Goal: Task Accomplishment & Management: Use online tool/utility

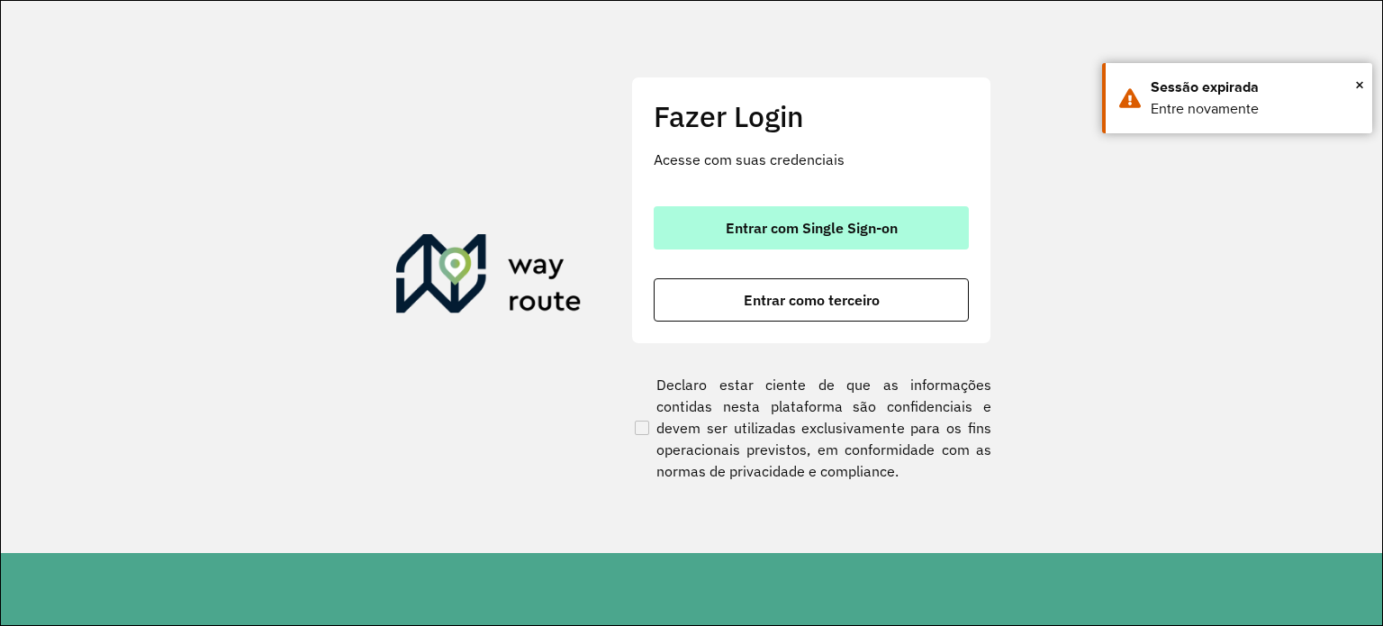
click at [795, 222] on span "Entrar com Single Sign-on" at bounding box center [812, 228] width 172 height 14
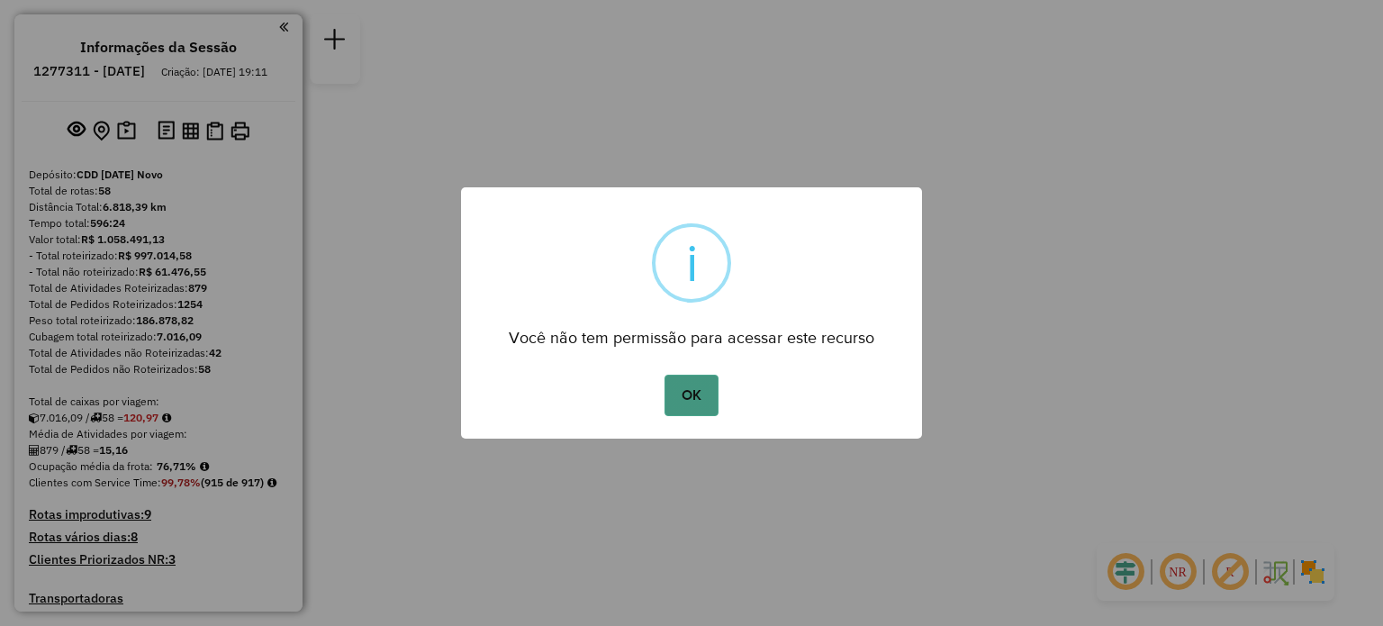
click at [683, 396] on button "OK" at bounding box center [691, 395] width 53 height 41
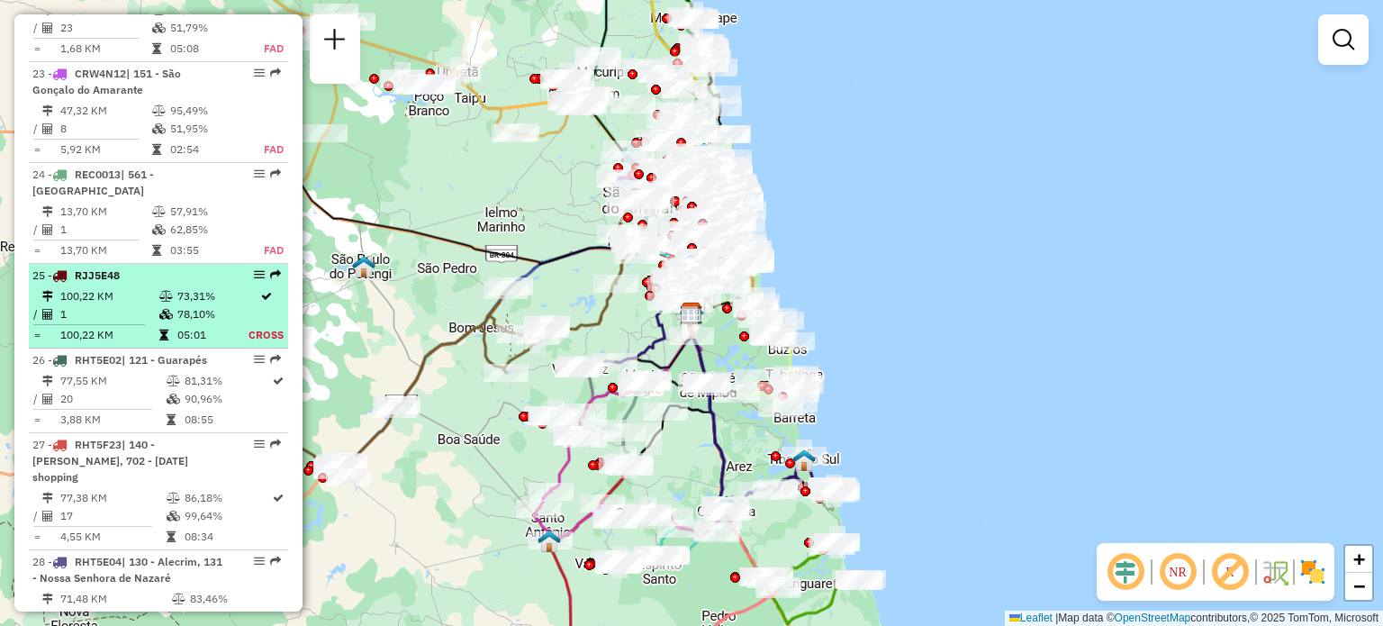
scroll to position [2972, 0]
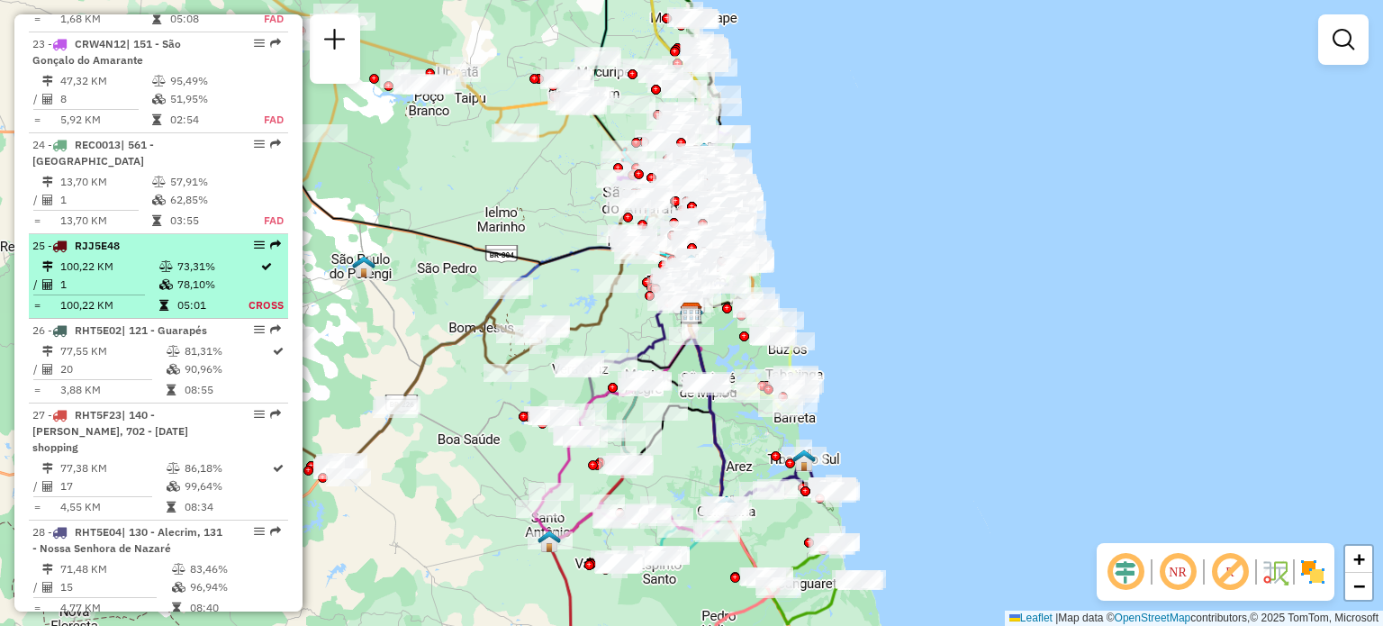
drag, startPoint x: 252, startPoint y: 153, endPoint x: 245, endPoint y: 162, distance: 11.5
select select "**********"
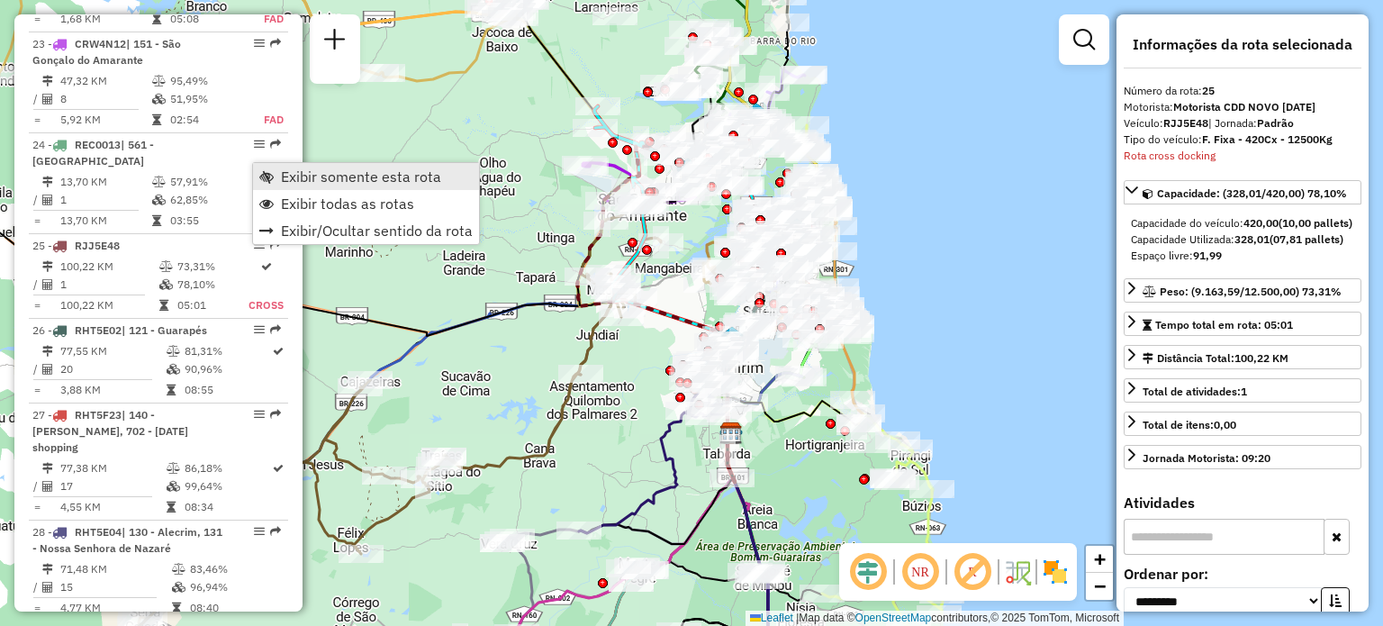
click at [315, 179] on span "Exibir somente esta rota" at bounding box center [361, 176] width 160 height 14
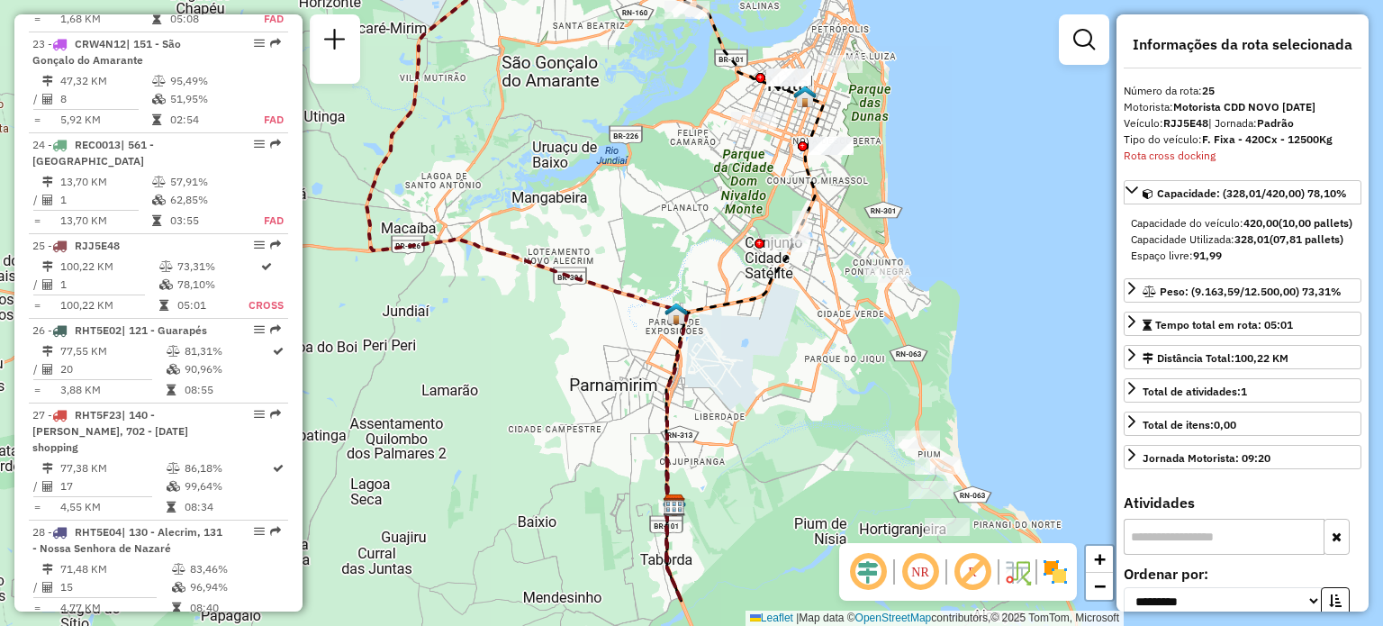
drag, startPoint x: 621, startPoint y: 154, endPoint x: 610, endPoint y: 205, distance: 52.7
click at [634, 194] on div "Janela de atendimento Grade de atendimento Capacidade Transportadoras Veículos …" at bounding box center [691, 313] width 1383 height 626
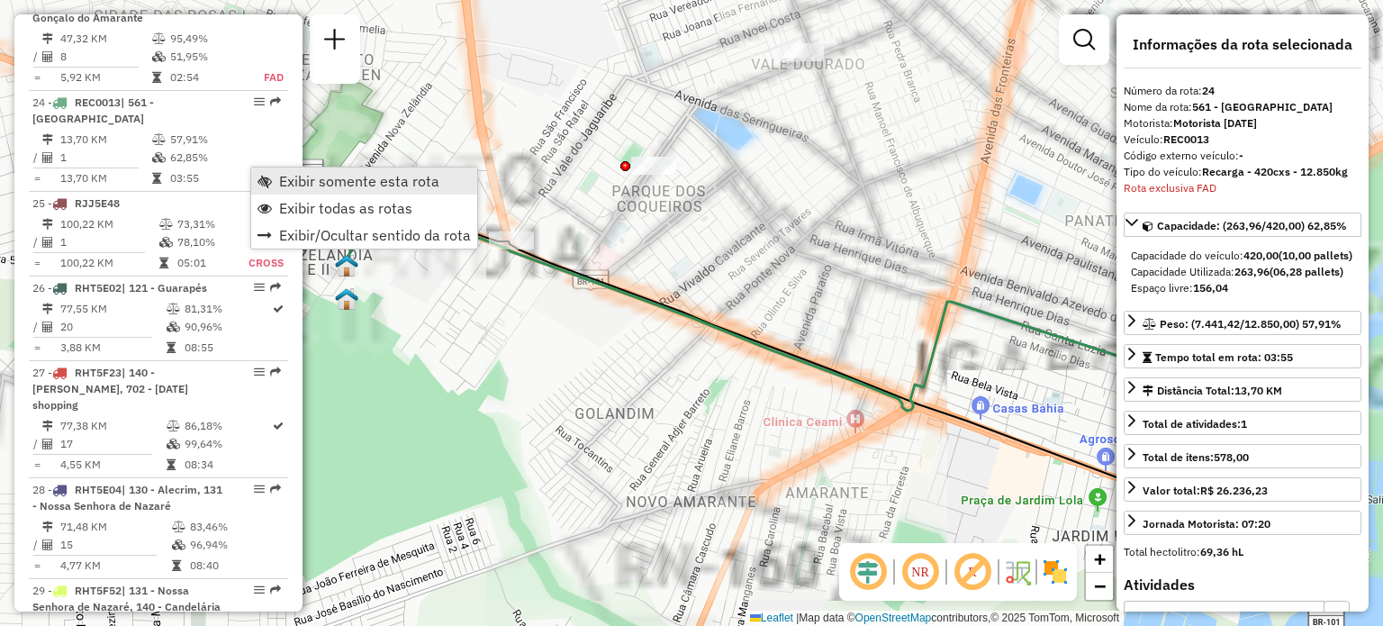
scroll to position [3022, 0]
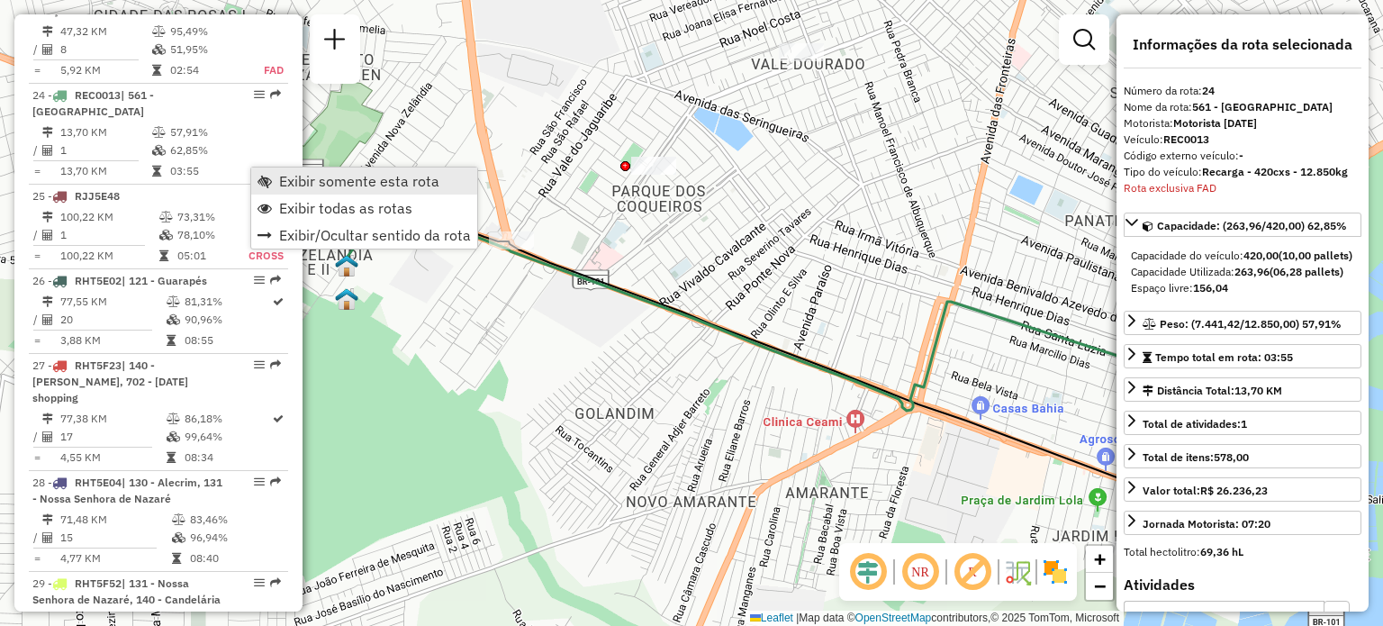
click at [292, 179] on span "Exibir somente esta rota" at bounding box center [359, 181] width 160 height 14
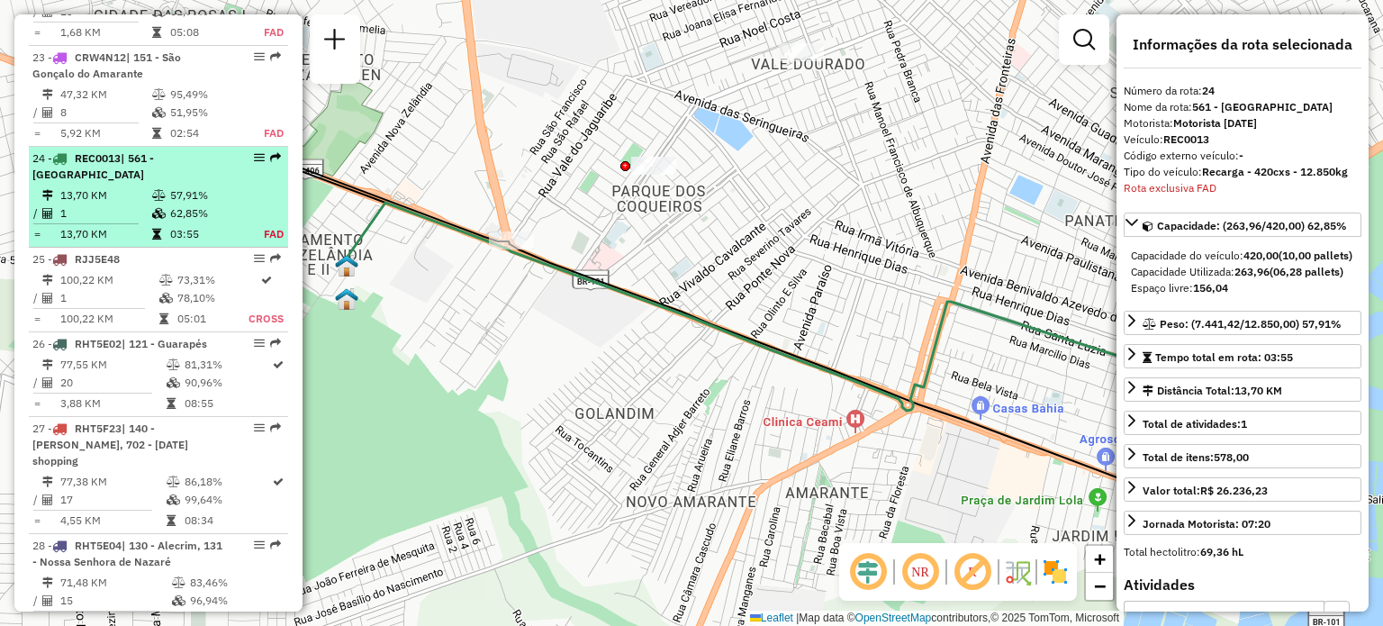
scroll to position [2931, 0]
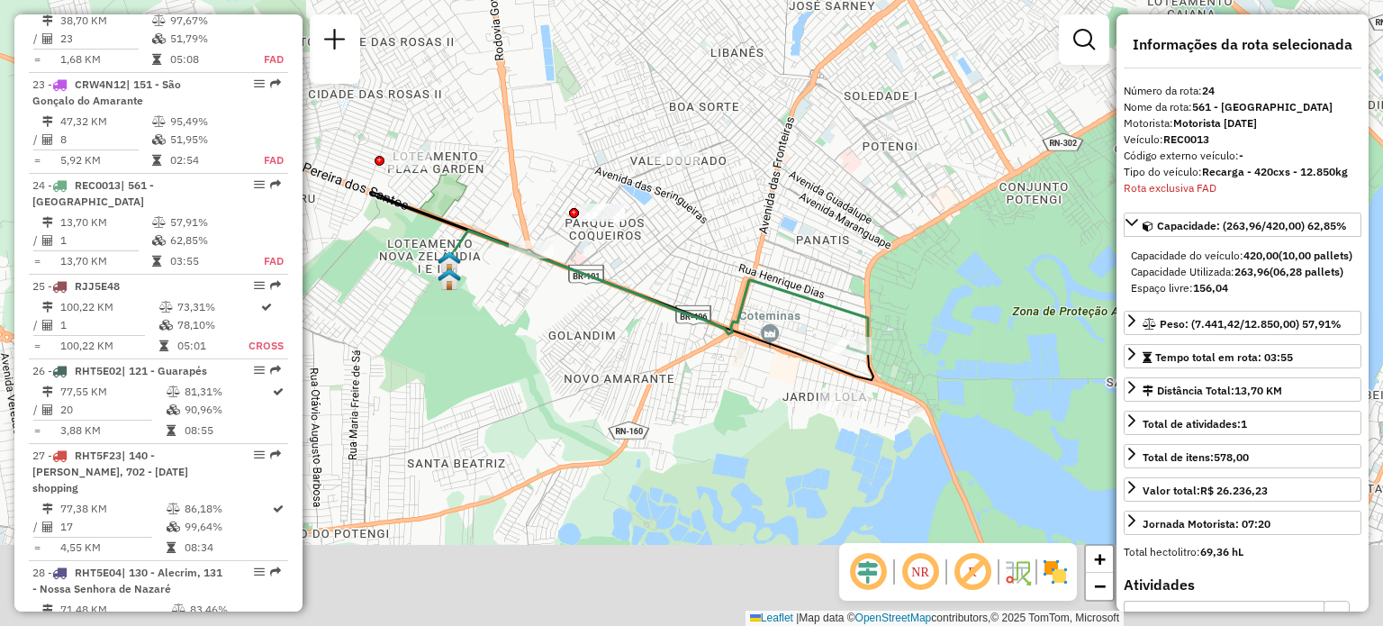
drag, startPoint x: 722, startPoint y: 482, endPoint x: 638, endPoint y: 370, distance: 140.1
click at [638, 370] on div "Janela de atendimento Grade de atendimento Capacidade Transportadoras Veículos …" at bounding box center [691, 313] width 1383 height 626
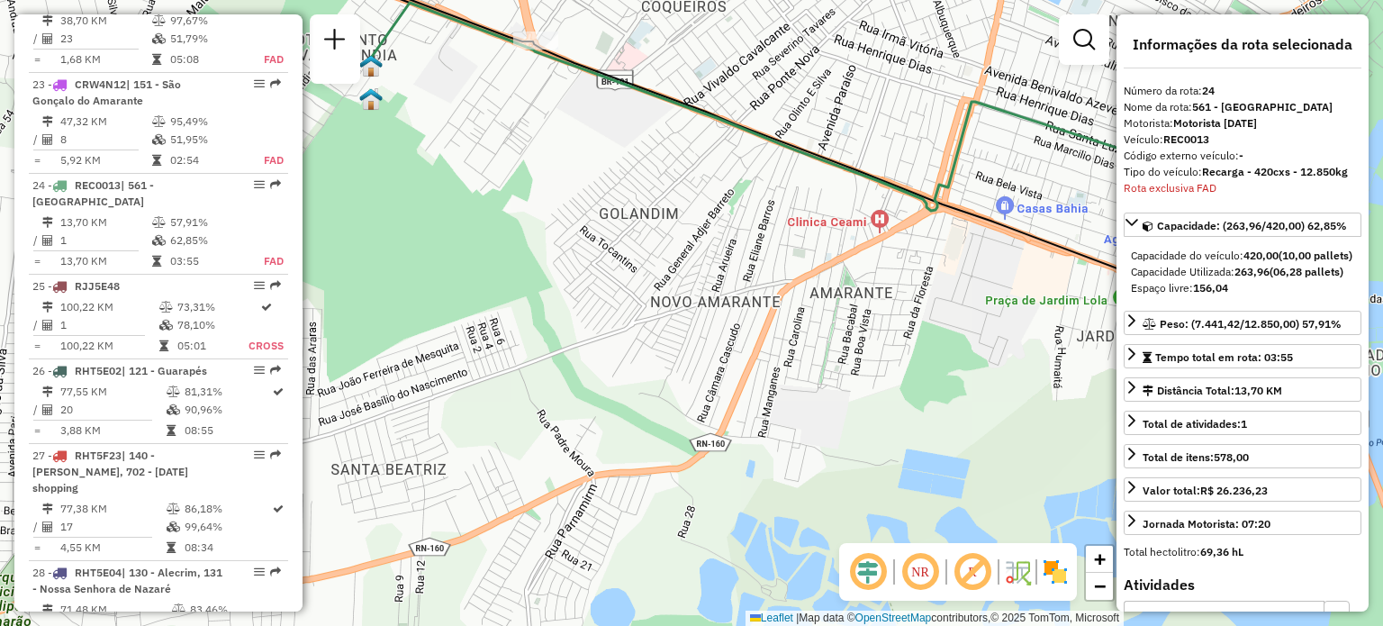
drag, startPoint x: 698, startPoint y: 277, endPoint x: 745, endPoint y: 349, distance: 85.2
click at [749, 342] on div "Janela de atendimento Grade de atendimento Capacidade Transportadoras Veículos …" at bounding box center [691, 313] width 1383 height 626
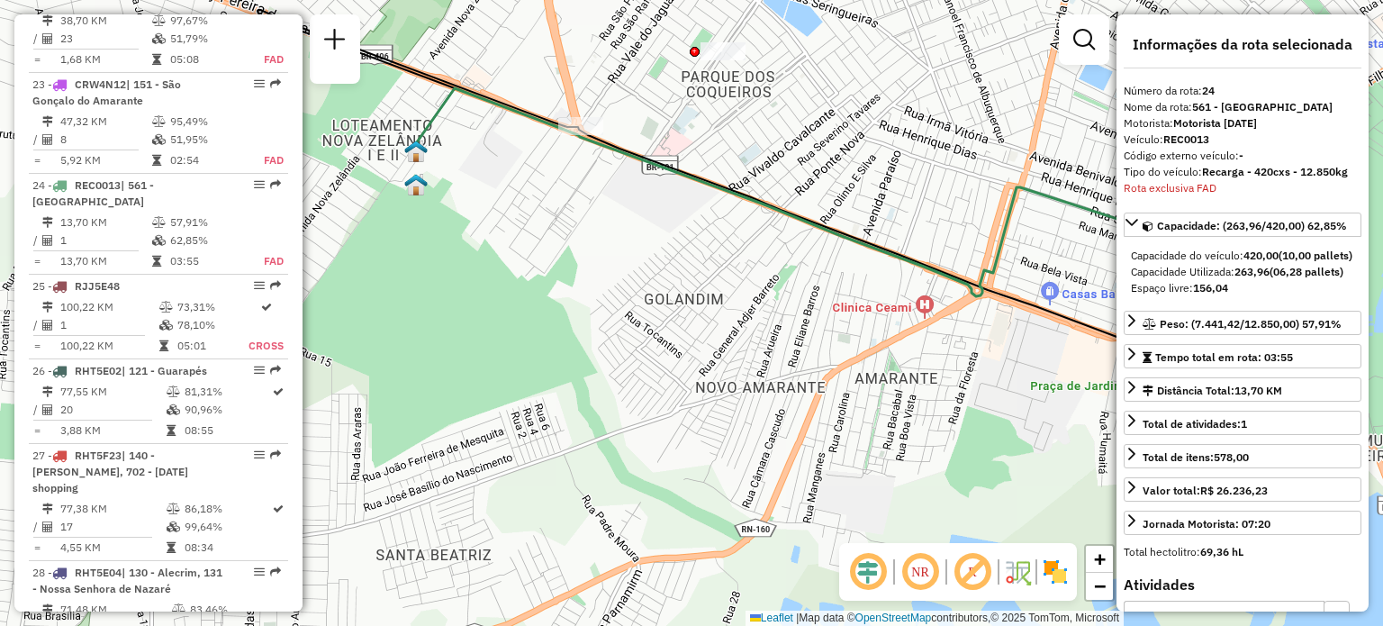
drag, startPoint x: 721, startPoint y: 295, endPoint x: 698, endPoint y: 337, distance: 47.6
click at [697, 332] on div "Janela de atendimento Grade de atendimento Capacidade Transportadoras Veículos …" at bounding box center [691, 313] width 1383 height 626
